Goal: Task Accomplishment & Management: Complete application form

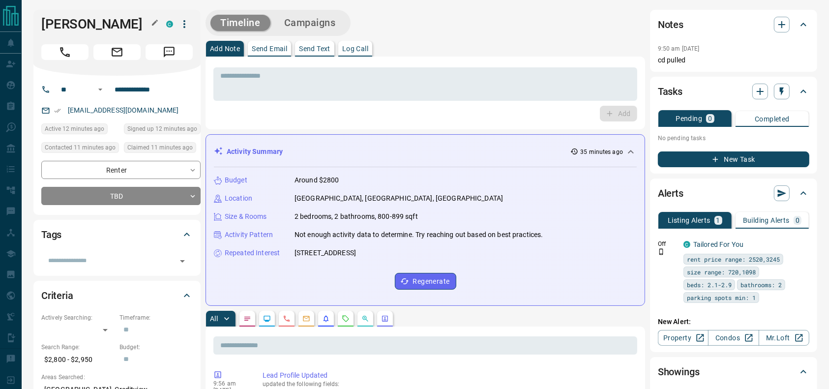
click at [83, 19] on h1 "[PERSON_NAME]" at bounding box center [96, 24] width 110 height 16
click at [55, 33] on div "Nour Alashi C" at bounding box center [116, 43] width 167 height 66
click at [63, 54] on icon "Call" at bounding box center [65, 52] width 10 height 10
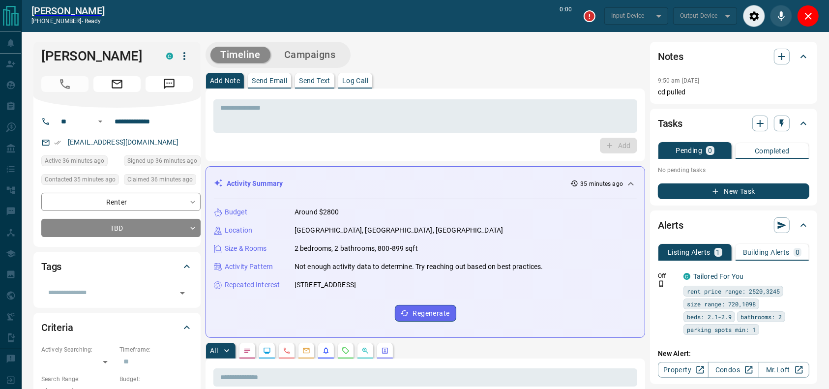
type input "*******"
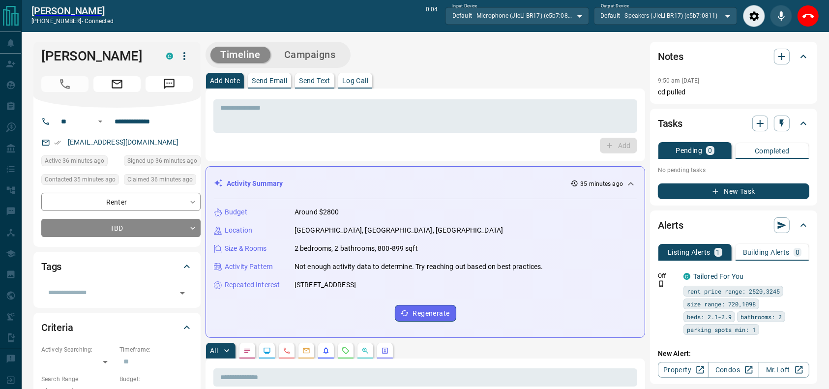
click at [810, 15] on icon "End Call" at bounding box center [808, 16] width 12 height 12
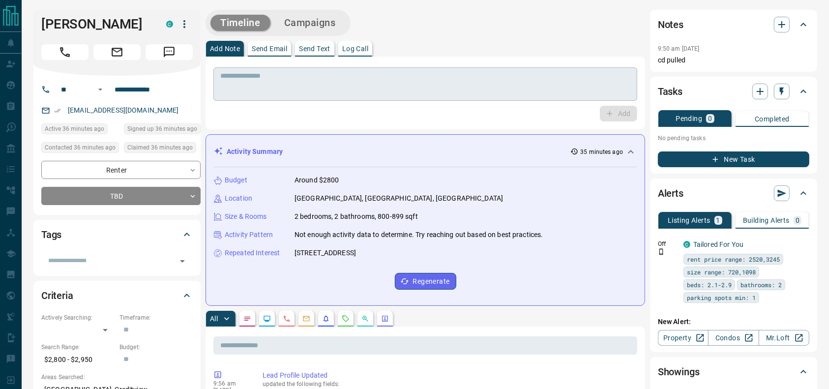
drag, startPoint x: 502, startPoint y: 90, endPoint x: 492, endPoint y: 92, distance: 9.5
click at [493, 92] on textarea at bounding box center [425, 84] width 410 height 25
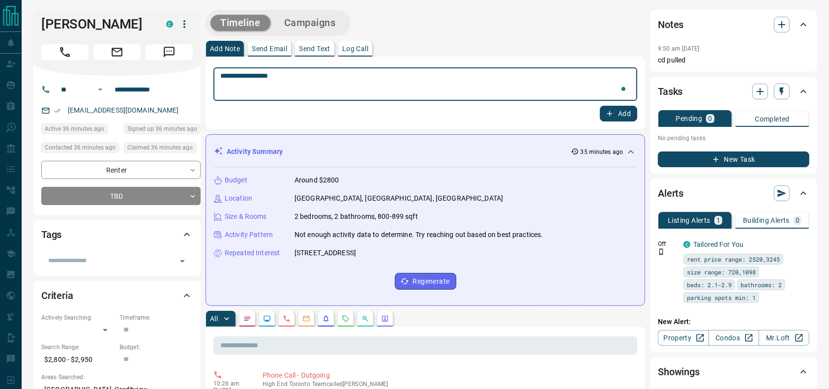
type textarea "**********"
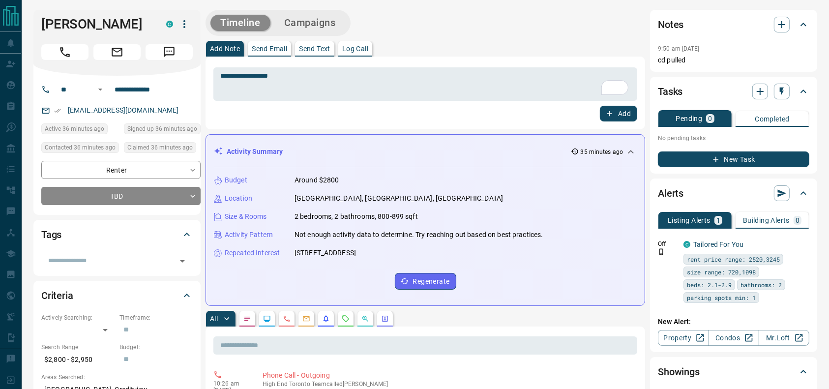
click at [618, 127] on div "**********" at bounding box center [426, 93] width 440 height 73
click at [622, 118] on button "Add" at bounding box center [618, 114] width 37 height 16
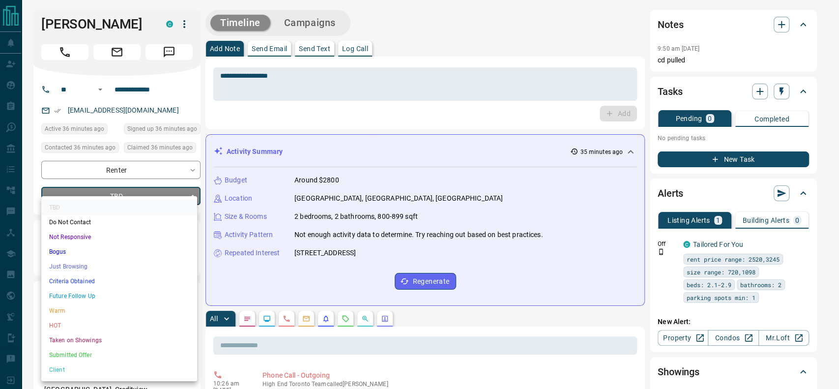
click at [74, 264] on li "Just Browsing" at bounding box center [119, 266] width 156 height 15
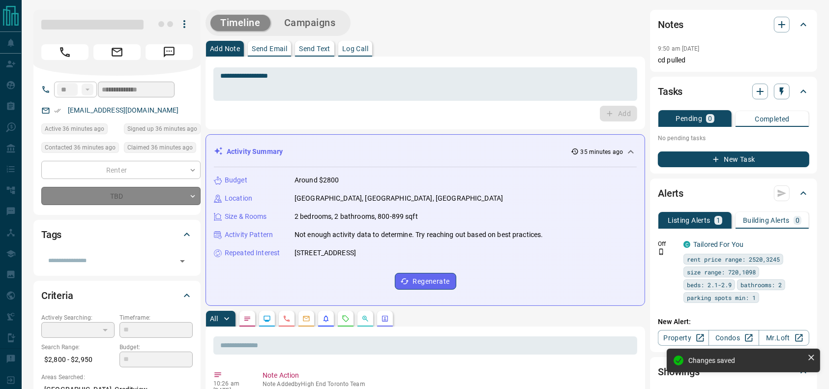
type input "*"
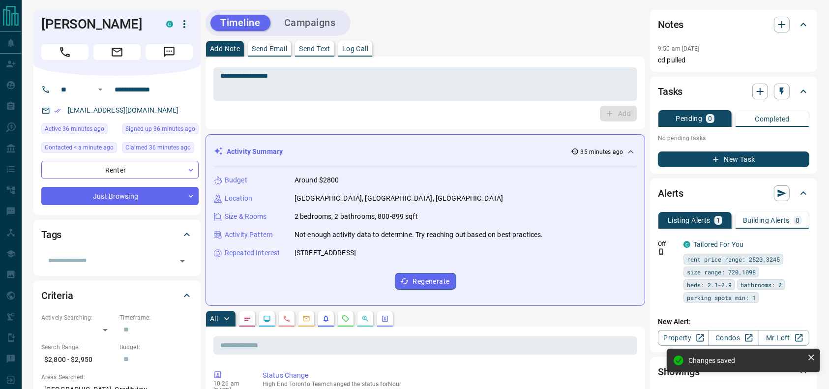
drag, startPoint x: 326, startPoint y: 12, endPoint x: 320, endPoint y: 20, distance: 10.5
click at [322, 17] on div "Timeline Campaigns" at bounding box center [278, 23] width 145 height 26
click at [316, 25] on button "Campaigns" at bounding box center [309, 23] width 71 height 16
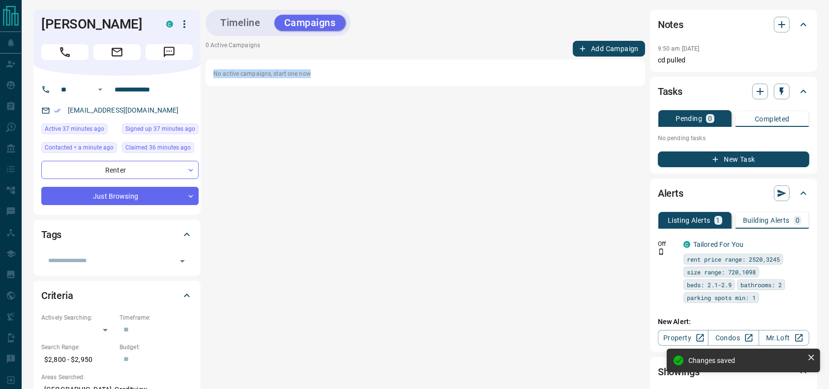
click at [613, 57] on div "0 Active Campaigns Add Campaign No active campaigns, start one now" at bounding box center [426, 63] width 440 height 45
click at [608, 46] on button "Add Campaign" at bounding box center [609, 49] width 72 height 16
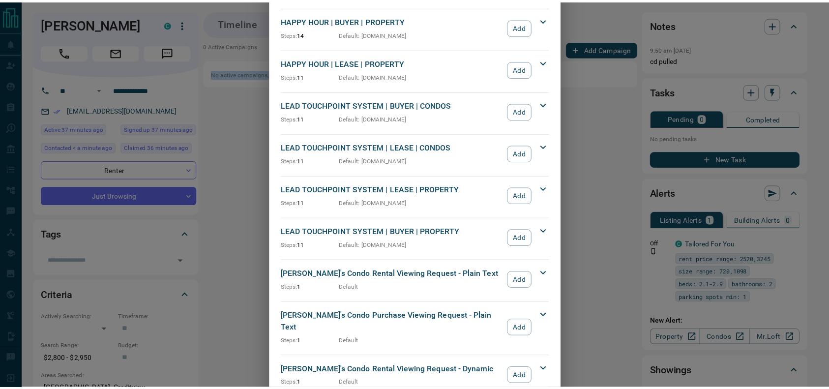
scroll to position [245, 0]
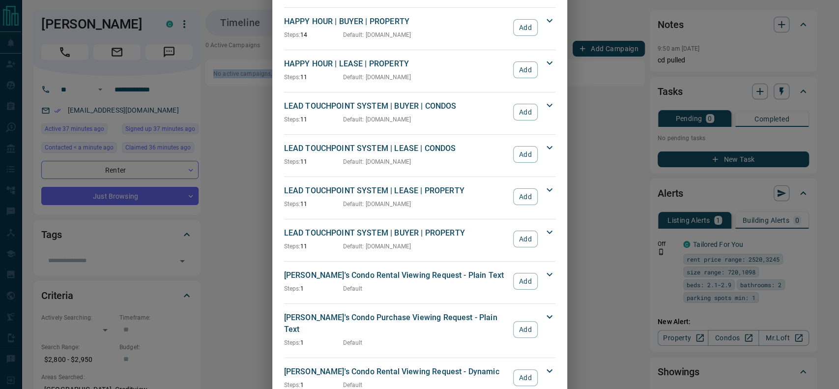
click at [524, 155] on button "Add" at bounding box center [525, 154] width 24 height 17
